Goal: Check status: Check status

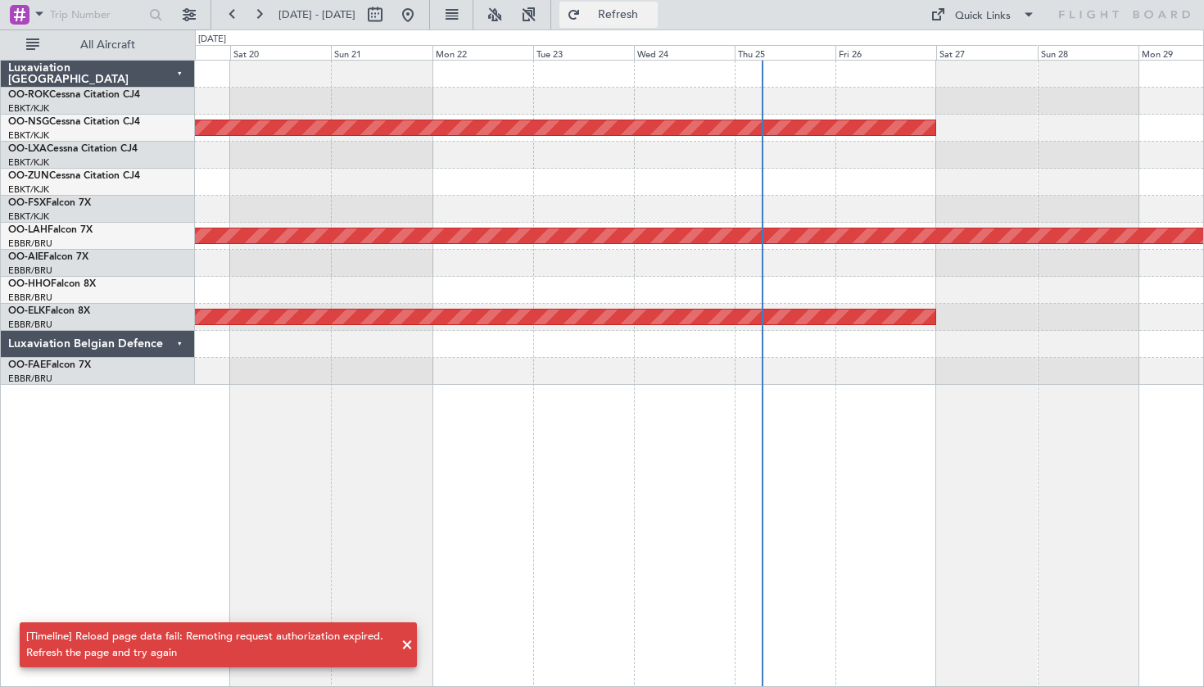
click at [626, 20] on button "Refresh" at bounding box center [608, 15] width 98 height 26
click at [421, 18] on button at bounding box center [408, 15] width 26 height 26
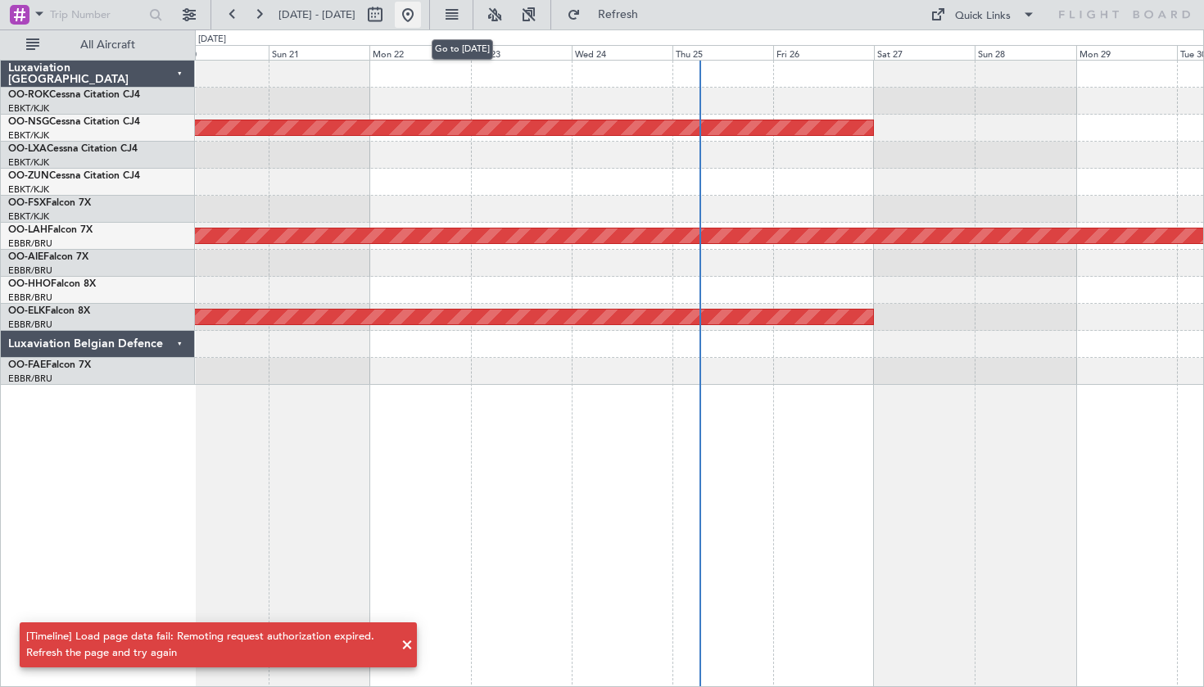
click at [421, 18] on button at bounding box center [408, 15] width 26 height 26
click at [627, 12] on button "Refresh" at bounding box center [608, 15] width 98 height 26
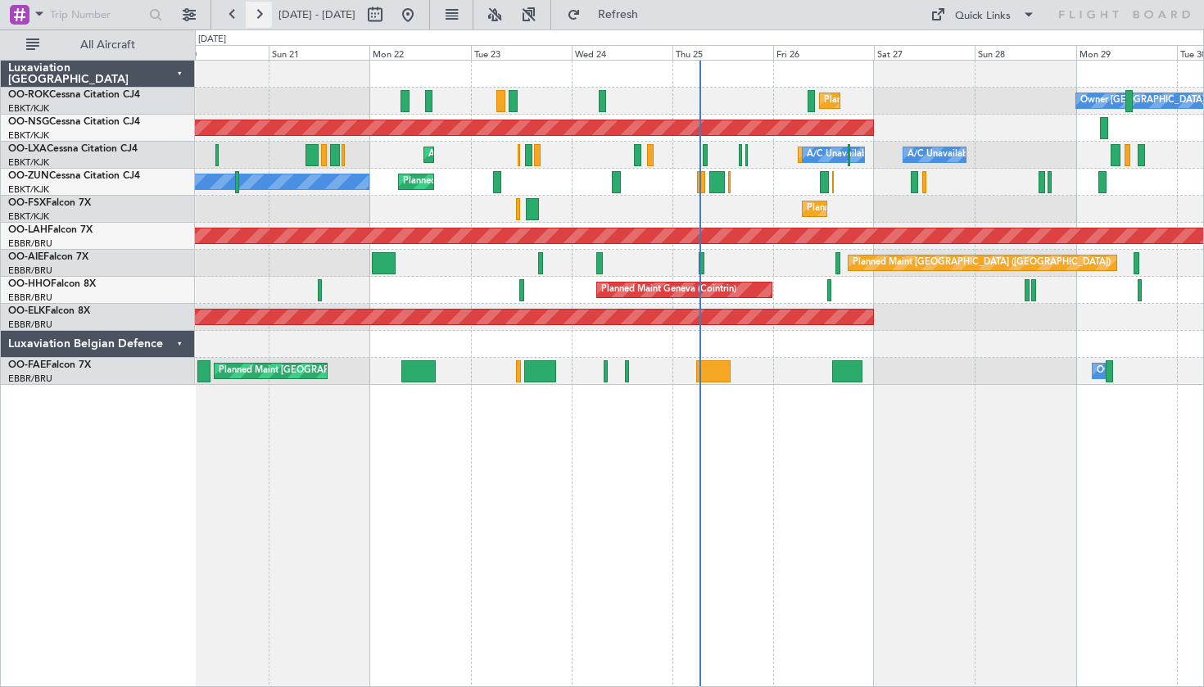
click at [258, 11] on button at bounding box center [259, 15] width 26 height 26
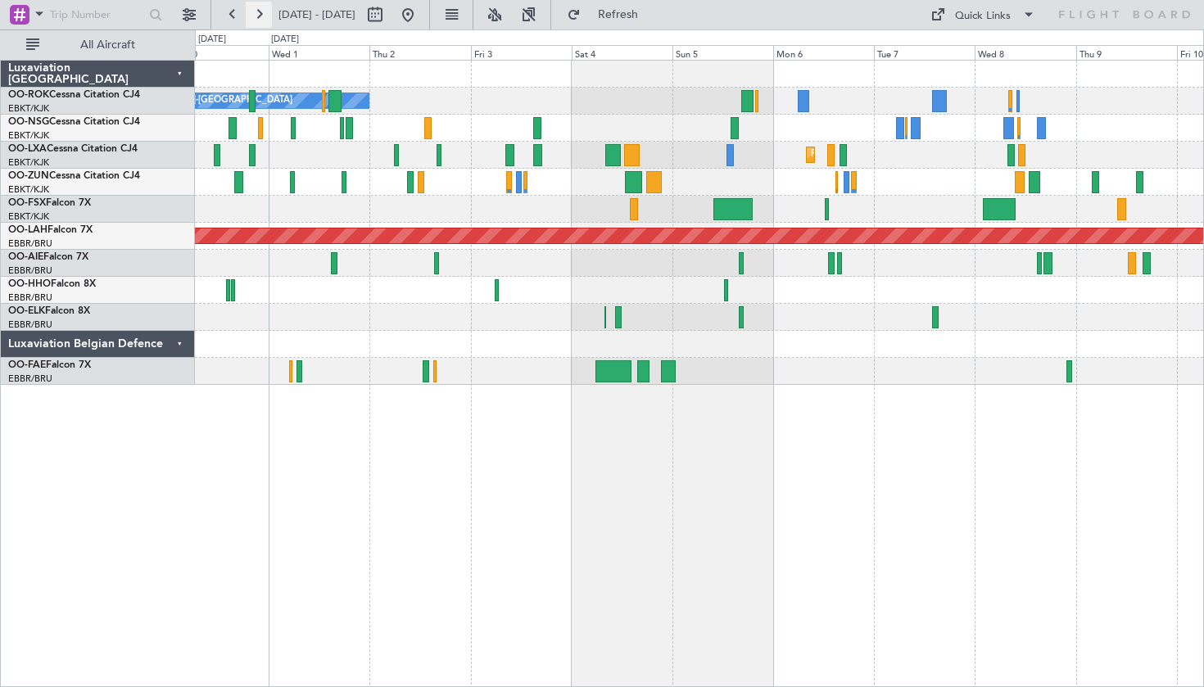
click at [260, 11] on button at bounding box center [259, 15] width 26 height 26
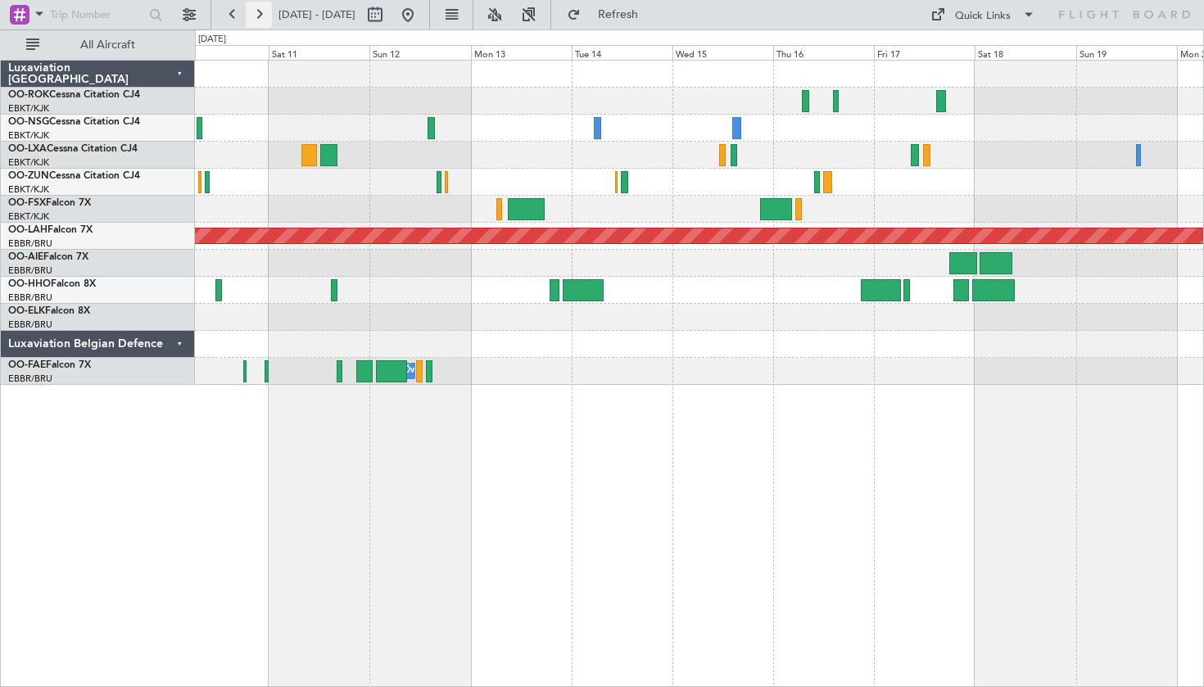
click at [259, 11] on button at bounding box center [259, 15] width 26 height 26
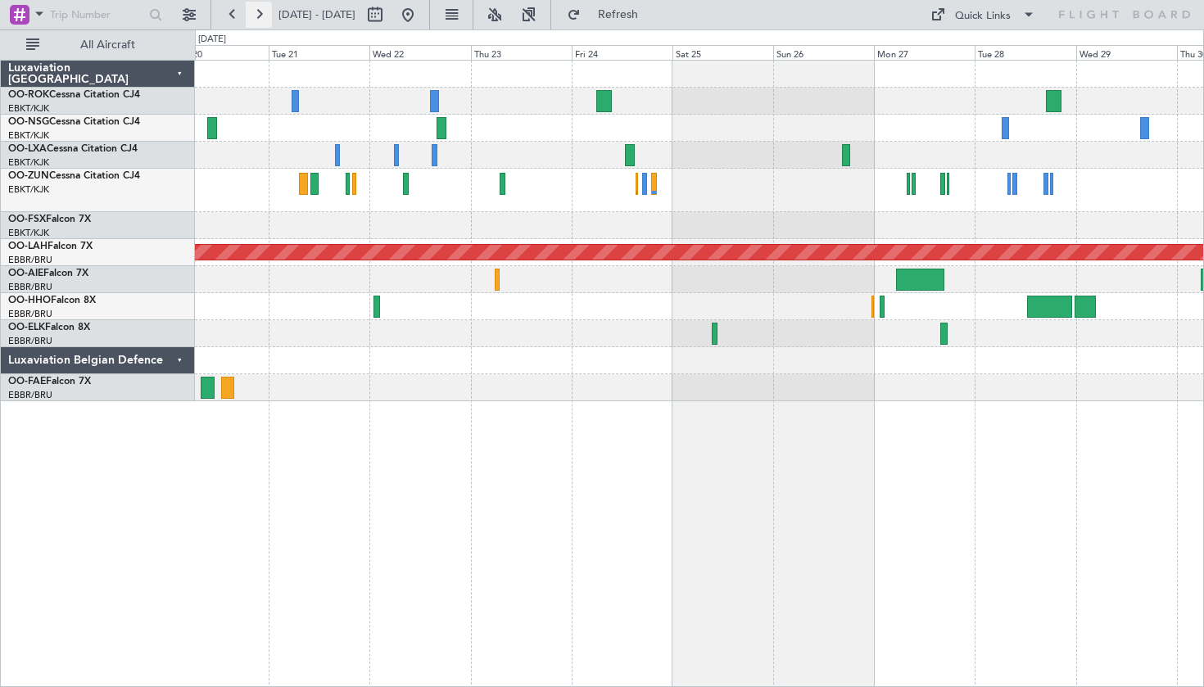
click at [264, 17] on button at bounding box center [259, 15] width 26 height 26
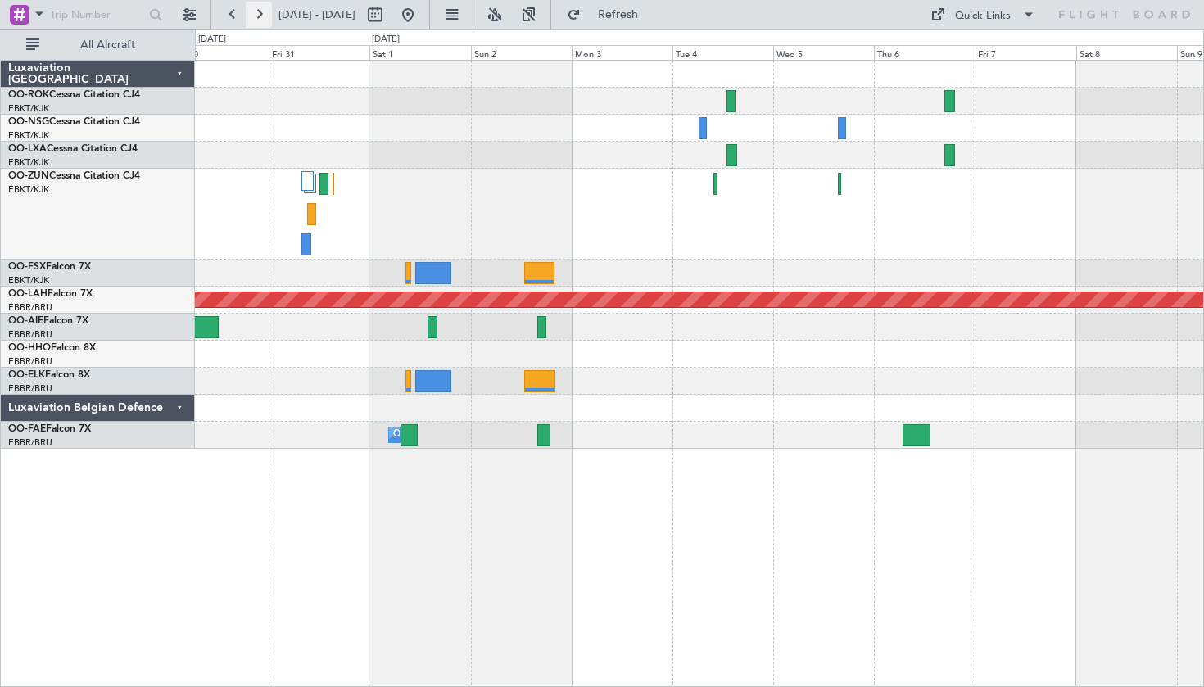
click at [264, 17] on button at bounding box center [259, 15] width 26 height 26
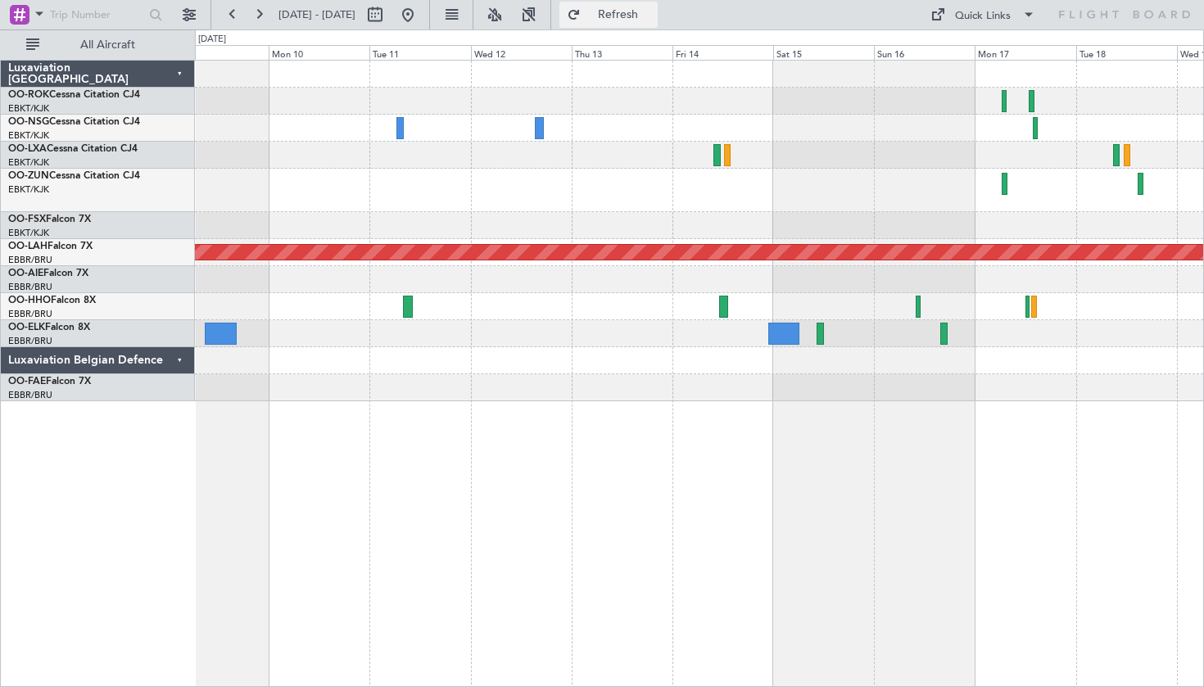
click at [633, 16] on button "Refresh" at bounding box center [608, 15] width 98 height 26
click at [421, 15] on button at bounding box center [408, 15] width 26 height 26
